Goal: Navigation & Orientation: Understand site structure

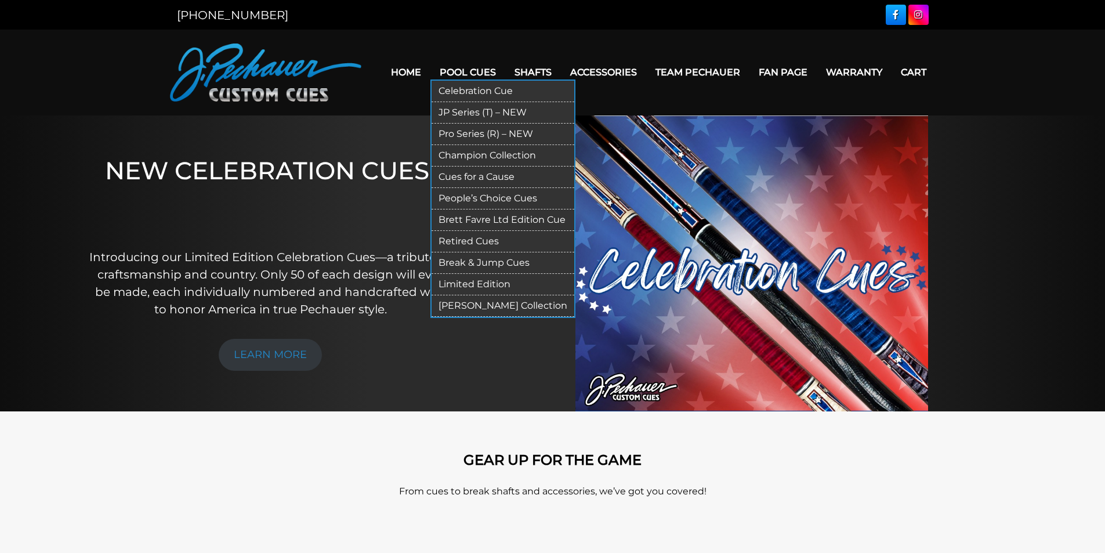
click at [466, 112] on link "JP Series (T) – NEW" at bounding box center [503, 112] width 143 height 21
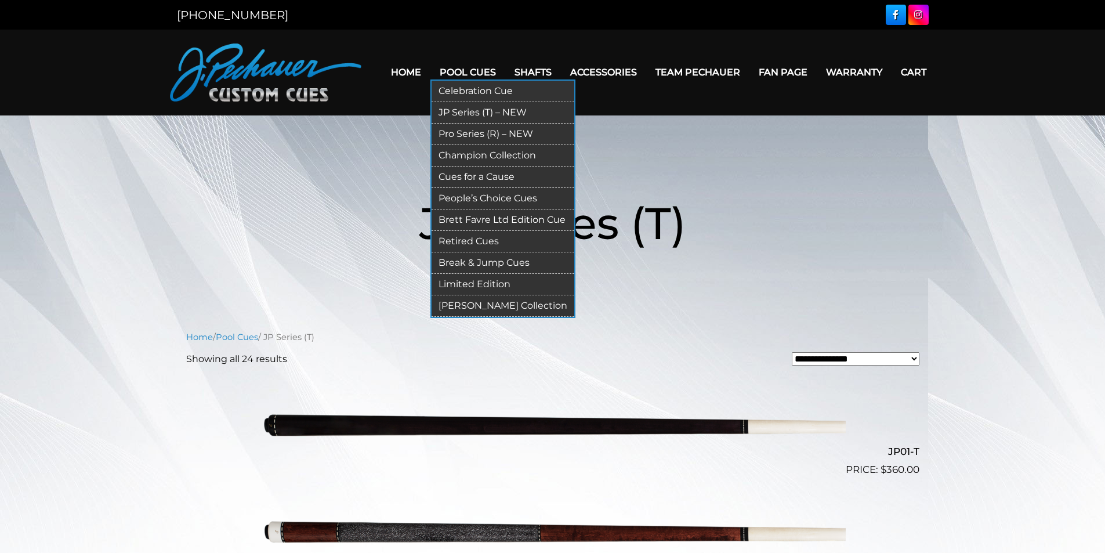
click at [474, 91] on link "Celebration Cue" at bounding box center [503, 91] width 143 height 21
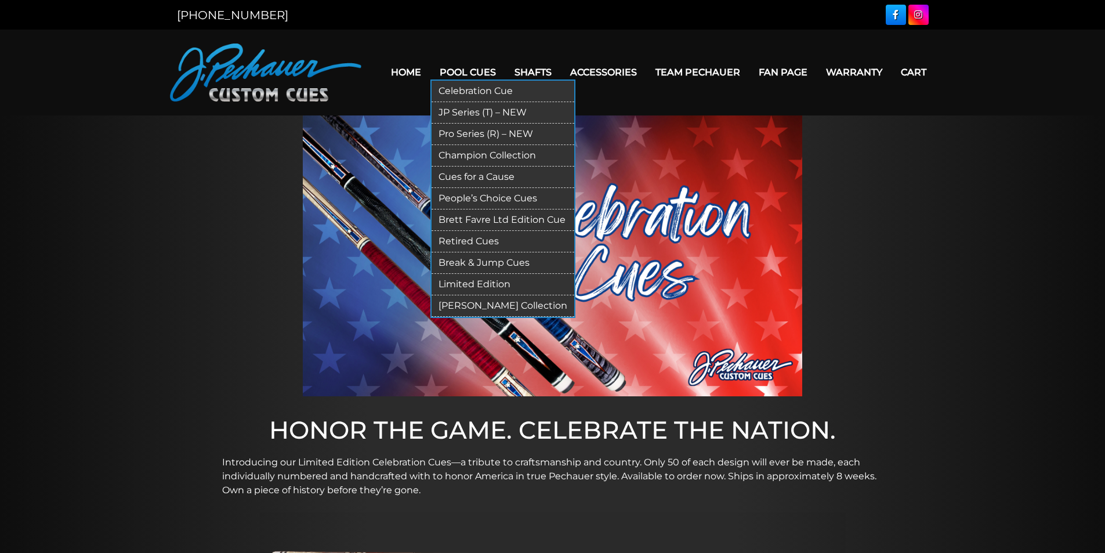
click at [527, 197] on link "People’s Choice Cues" at bounding box center [503, 198] width 143 height 21
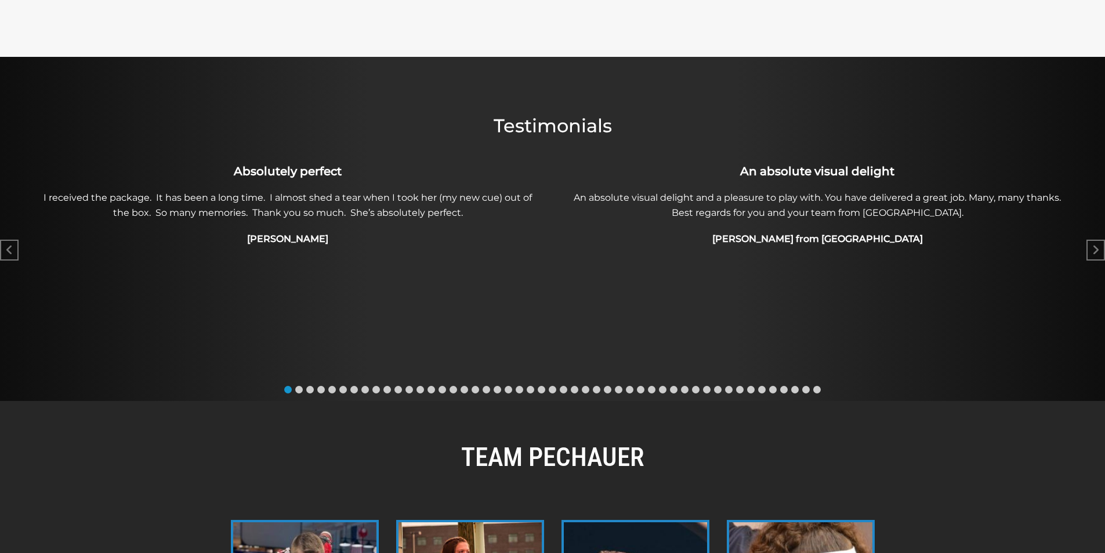
scroll to position [506, 0]
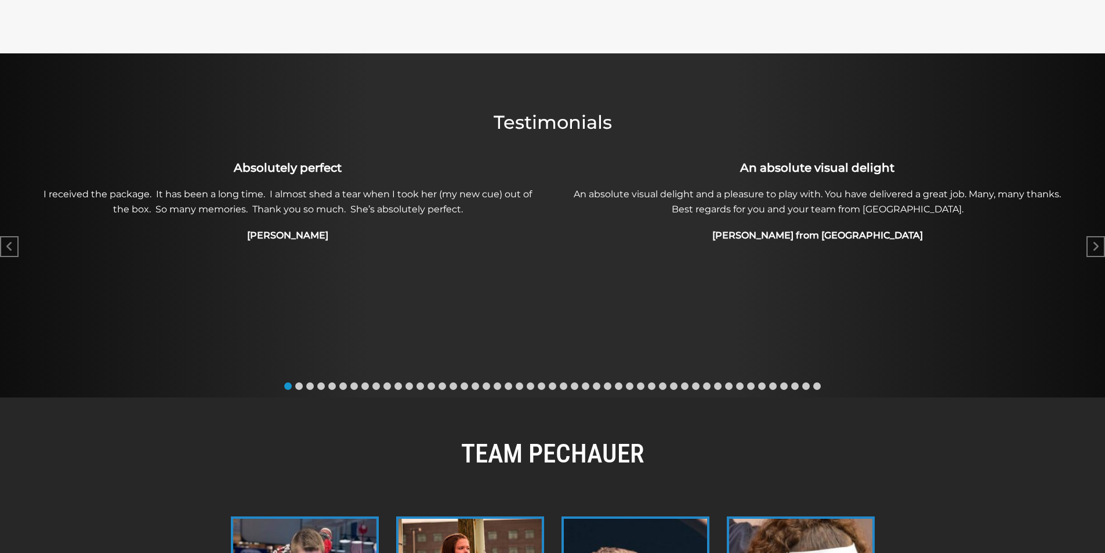
click at [813, 386] on span "Go to slide 49" at bounding box center [817, 386] width 8 height 8
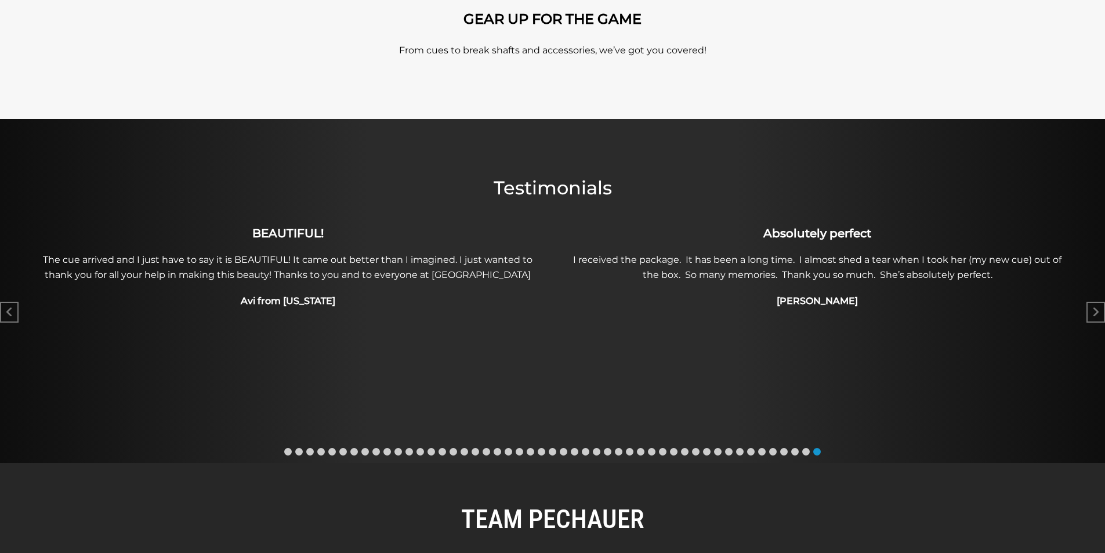
scroll to position [440, 0]
